Goal: Task Accomplishment & Management: Manage account settings

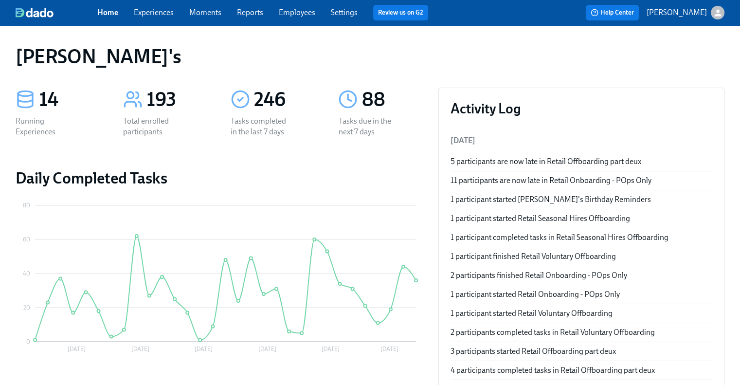
click at [287, 13] on link "Employees" at bounding box center [297, 12] width 36 height 9
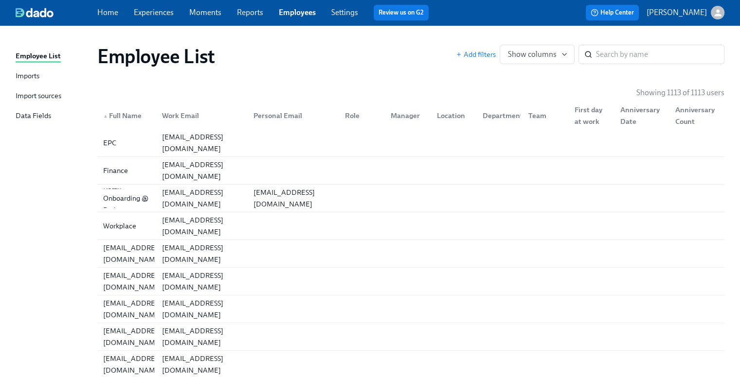
click at [27, 78] on div "Imports" at bounding box center [28, 77] width 24 height 12
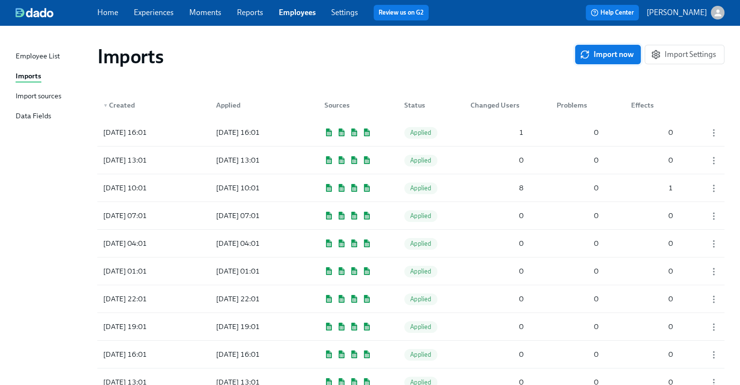
click at [595, 58] on span "Import now" at bounding box center [608, 55] width 52 height 10
click at [595, 58] on div "Starting sync... Import Settings" at bounding box center [643, 54] width 162 height 19
click at [467, 131] on div "1" at bounding box center [496, 132] width 61 height 19
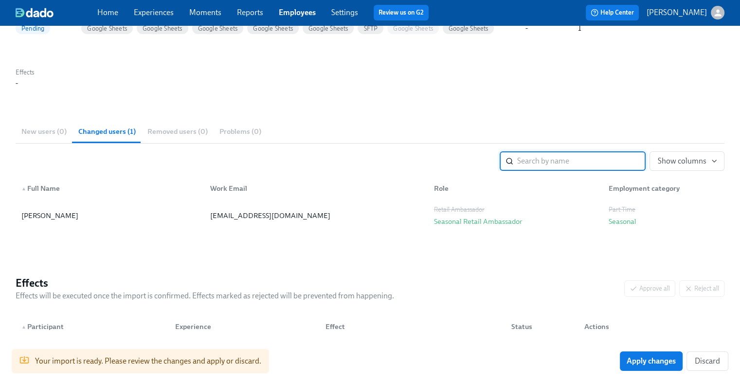
scroll to position [102, 0]
click at [652, 360] on span "Apply changes" at bounding box center [651, 361] width 49 height 10
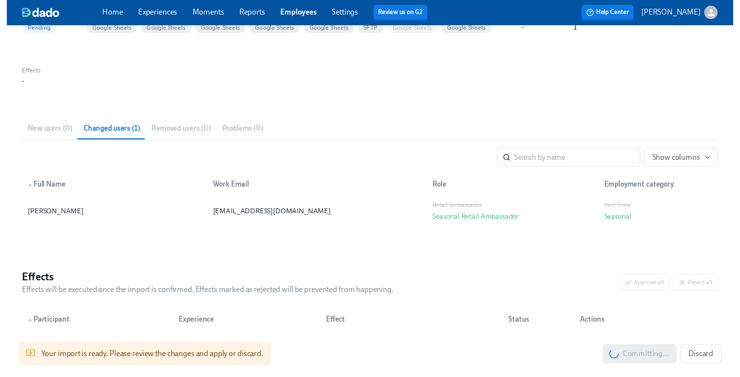
scroll to position [0, 0]
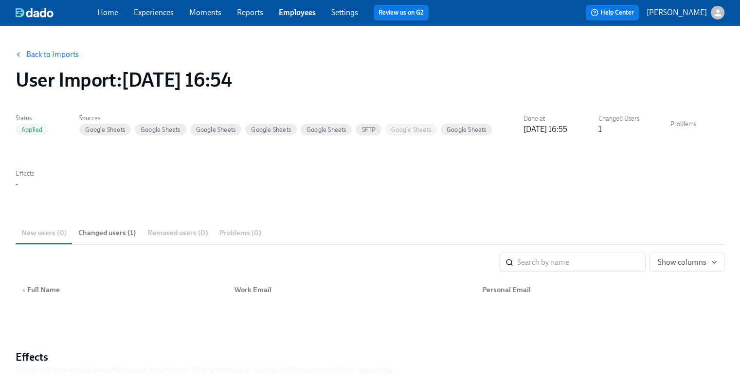
click at [296, 11] on link "Employees" at bounding box center [297, 12] width 37 height 9
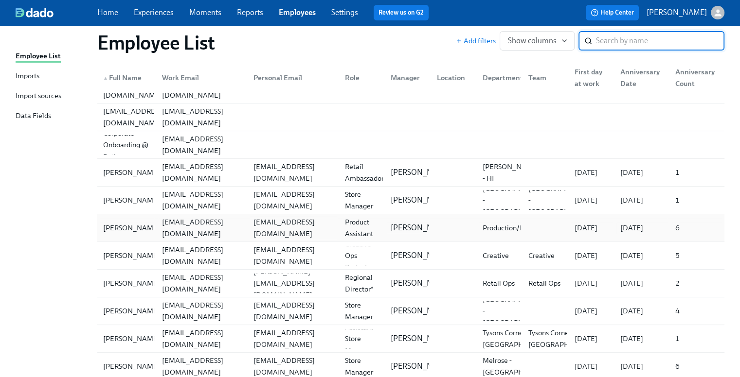
scroll to position [292, 0]
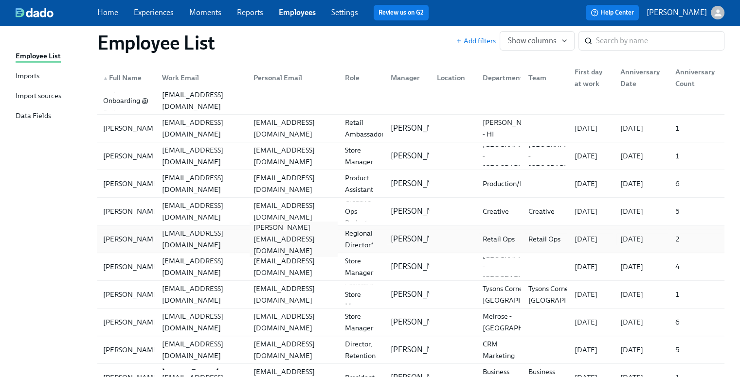
click at [332, 235] on div "jennifer.ackein@outlook.com" at bounding box center [294, 239] width 88 height 35
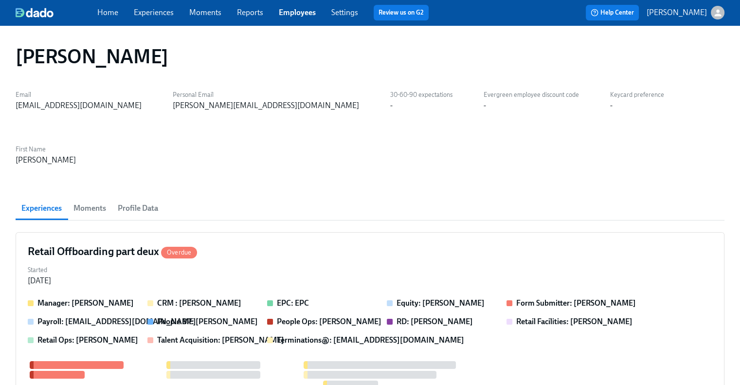
click at [144, 201] on span "Profile Data" at bounding box center [138, 208] width 40 height 14
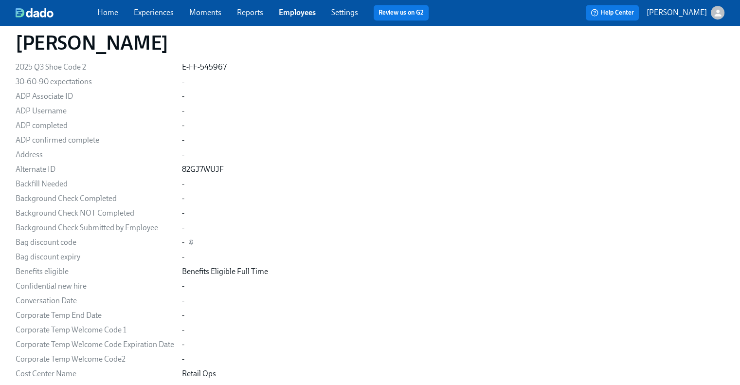
scroll to position [584, 0]
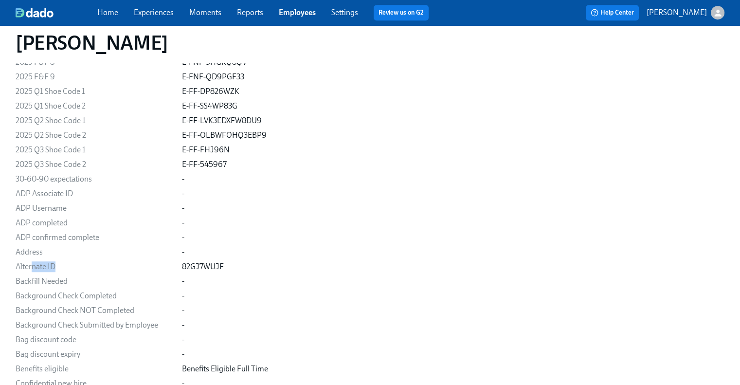
drag, startPoint x: 33, startPoint y: 213, endPoint x: 62, endPoint y: 212, distance: 29.2
click at [62, 261] on div "Alternate ID" at bounding box center [95, 266] width 159 height 11
drag, startPoint x: 180, startPoint y: 213, endPoint x: 224, endPoint y: 211, distance: 43.3
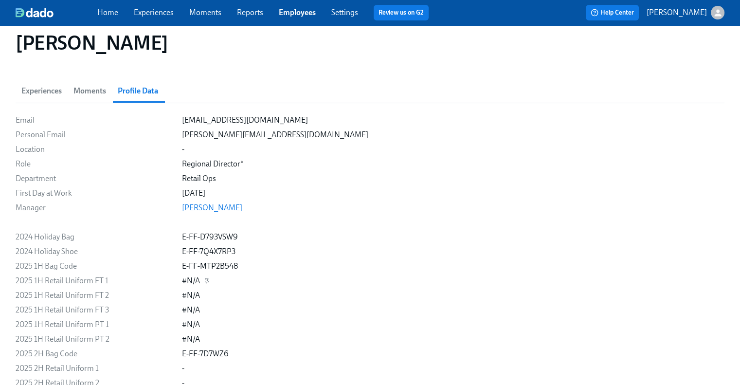
scroll to position [0, 0]
